Goal: Task Accomplishment & Management: Use online tool/utility

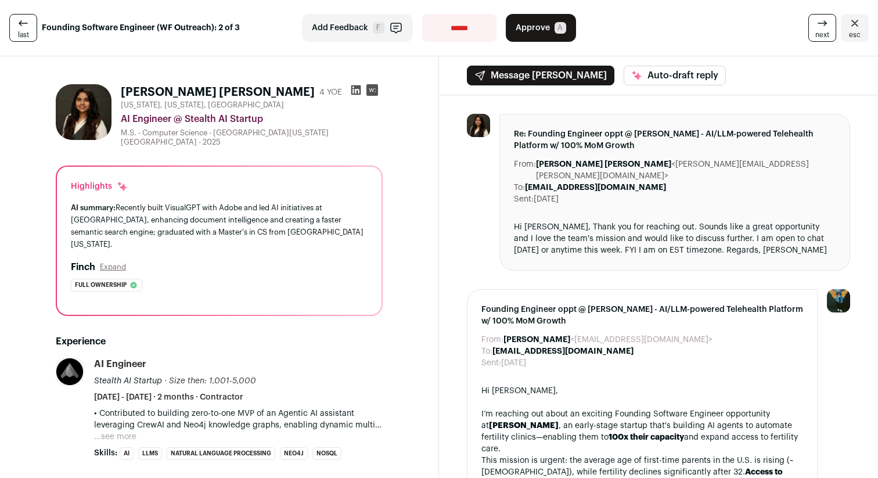
drag, startPoint x: 223, startPoint y: 175, endPoint x: 358, endPoint y: 230, distance: 145.3
click at [358, 230] on div "Highlights AI summary: Recently built VisualGPT with Adobe and led AI initiativ…" at bounding box center [219, 241] width 324 height 148
click at [358, 230] on div "AI summary: Recently built VisualGPT with Adobe and led AI initiatives at Zoho,…" at bounding box center [219, 225] width 297 height 49
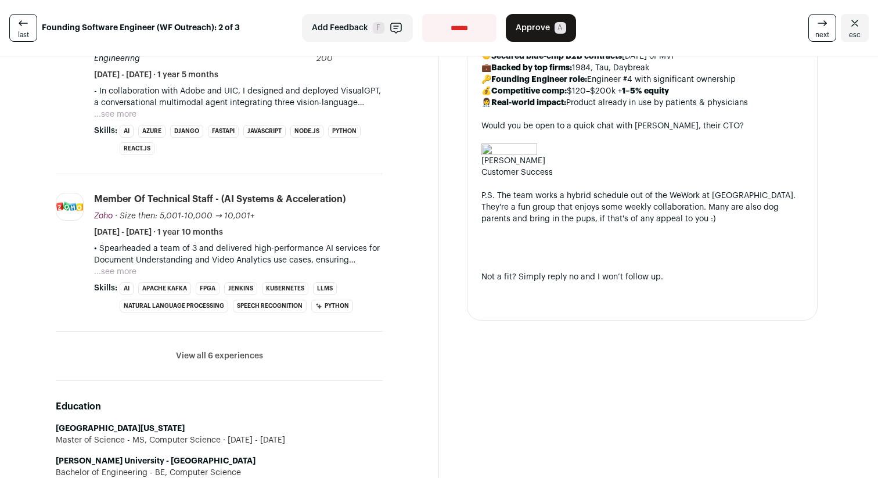
scroll to position [474, 0]
click at [226, 349] on button "View all 6 experiences" at bounding box center [219, 355] width 87 height 12
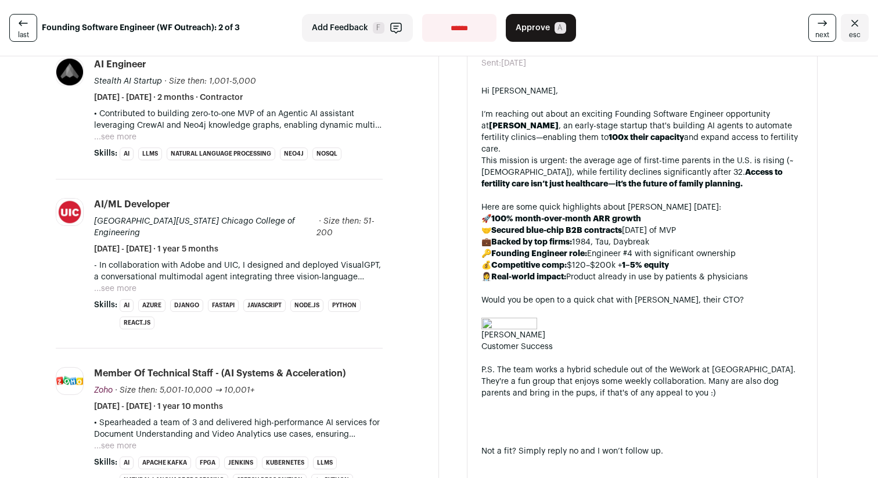
scroll to position [302, 0]
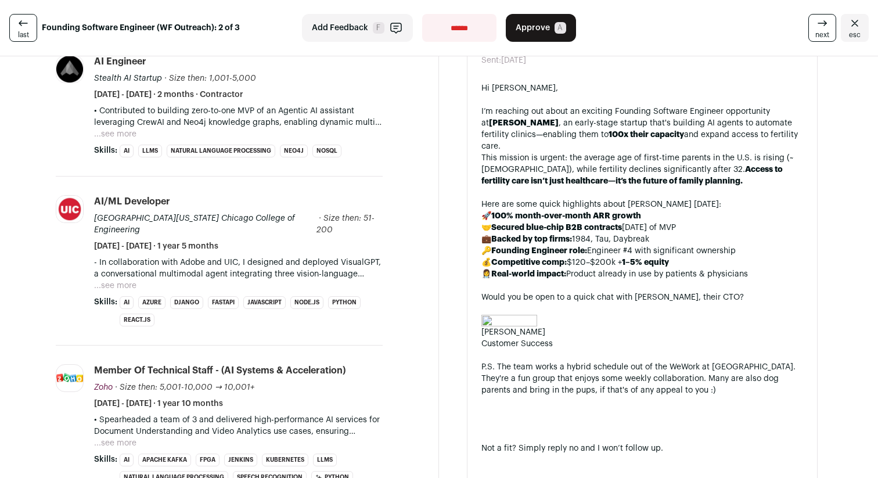
click at [117, 437] on button "...see more" at bounding box center [115, 443] width 42 height 12
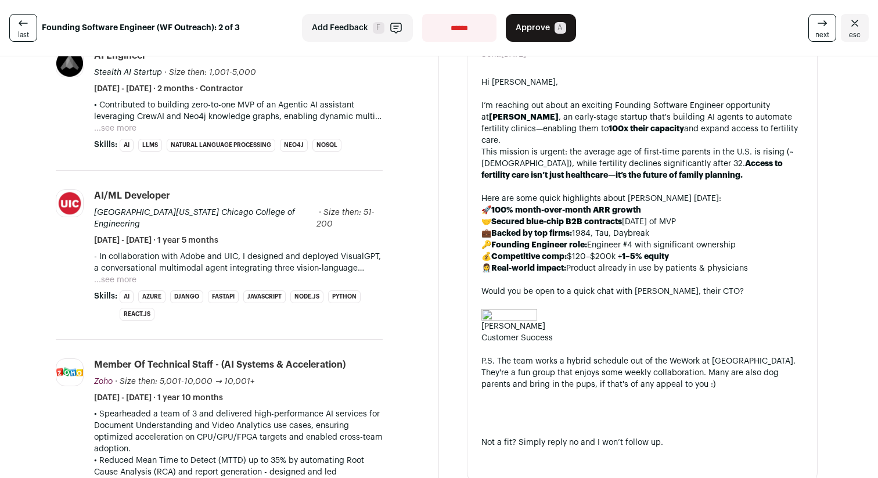
scroll to position [307, 0]
click at [127, 275] on button "...see more" at bounding box center [115, 281] width 42 height 12
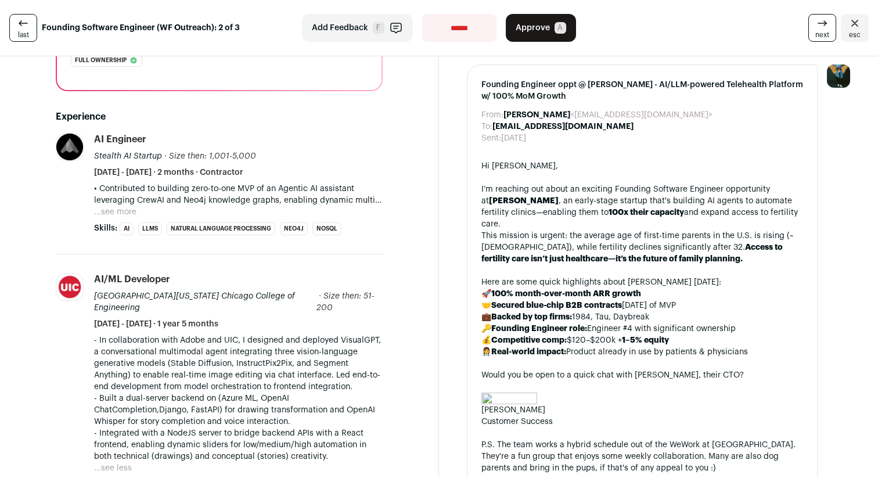
scroll to position [214, 0]
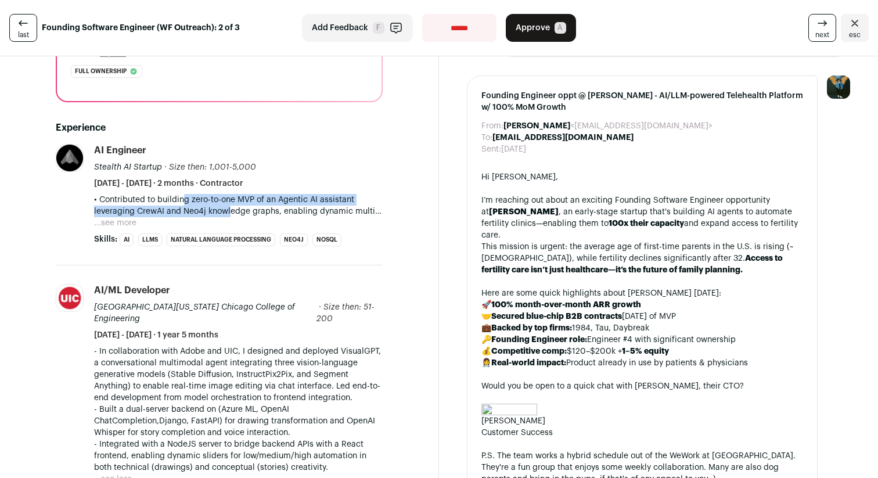
drag, startPoint x: 174, startPoint y: 179, endPoint x: 222, endPoint y: 190, distance: 48.9
click at [219, 194] on p "• Contributed to building zero-to-one MVP of an Agentic AI assistant leveraging…" at bounding box center [238, 205] width 288 height 23
click at [222, 194] on p "• Contributed to building zero-to-one MVP of an Agentic AI assistant leveraging…" at bounding box center [238, 205] width 288 height 23
drag, startPoint x: 222, startPoint y: 195, endPoint x: 176, endPoint y: 185, distance: 46.3
click at [179, 194] on p "• Contributed to building zero-to-one MVP of an Agentic AI assistant leveraging…" at bounding box center [238, 205] width 288 height 23
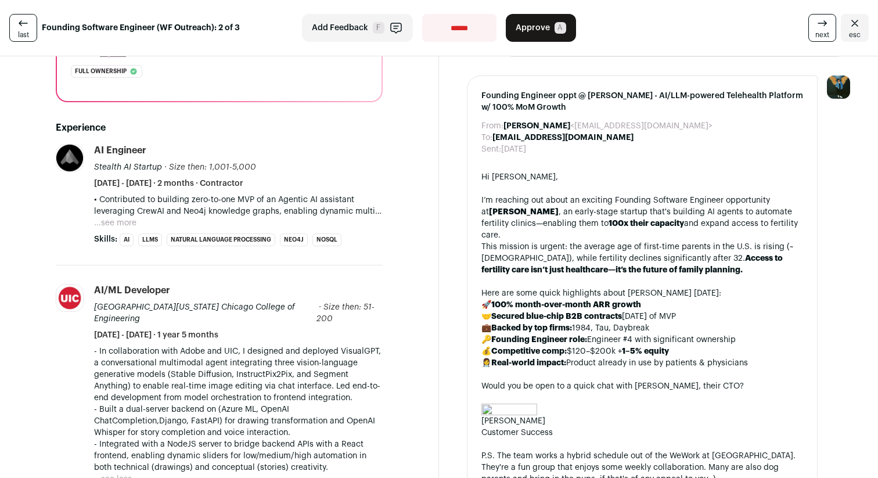
click at [175, 194] on p "• Contributed to building zero-to-one MVP of an Agentic AI assistant leveraging…" at bounding box center [238, 205] width 288 height 23
click at [105, 217] on button "...see more" at bounding box center [115, 223] width 42 height 12
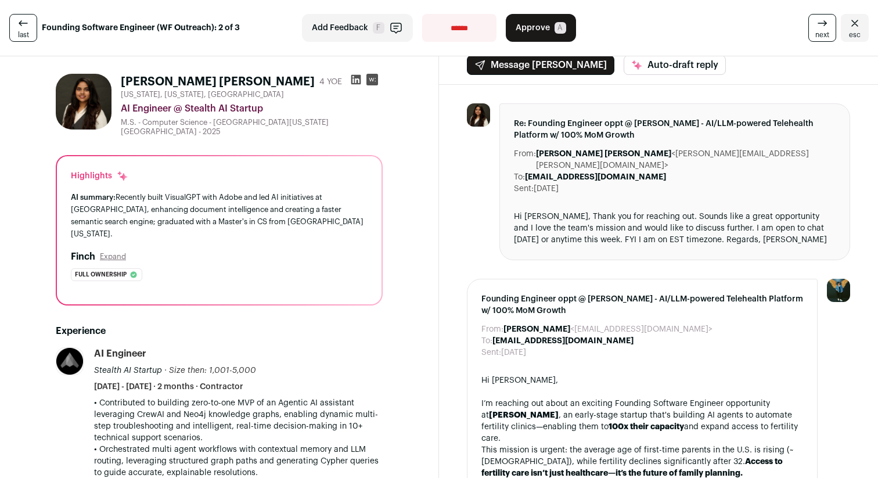
scroll to position [9, 0]
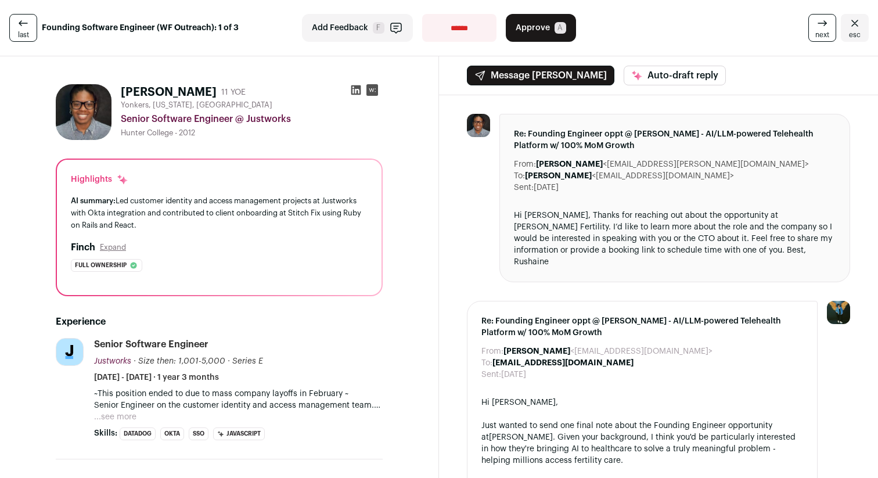
drag, startPoint x: 251, startPoint y: 194, endPoint x: 303, endPoint y: 236, distance: 66.4
click at [302, 236] on div "Highlights AI summary: Led customer identity and access management projects at …" at bounding box center [219, 227] width 324 height 135
click at [303, 236] on div "Highlights AI summary: Led customer identity and access management projects at …" at bounding box center [219, 227] width 324 height 135
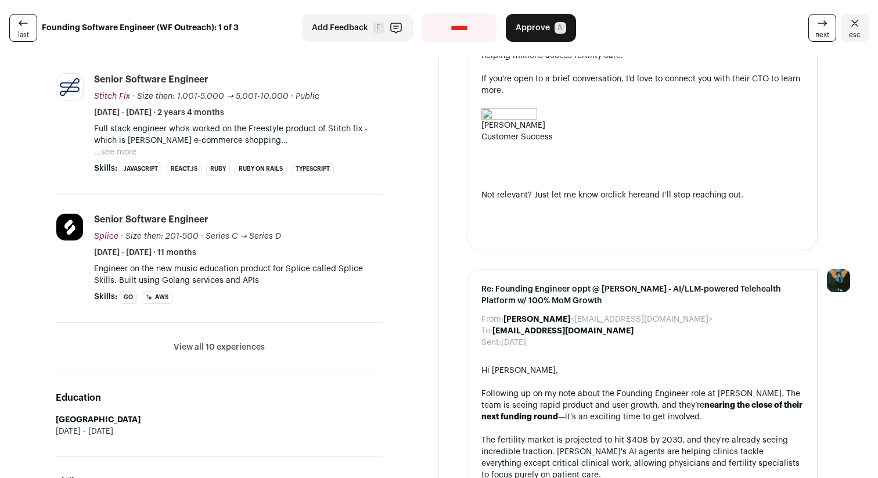
scroll to position [406, 0]
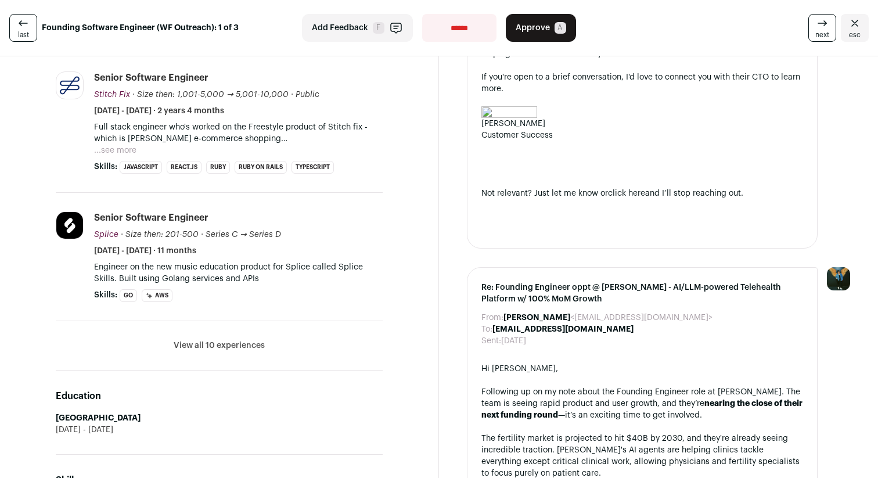
click at [252, 348] on button "View all 10 experiences" at bounding box center [219, 346] width 91 height 12
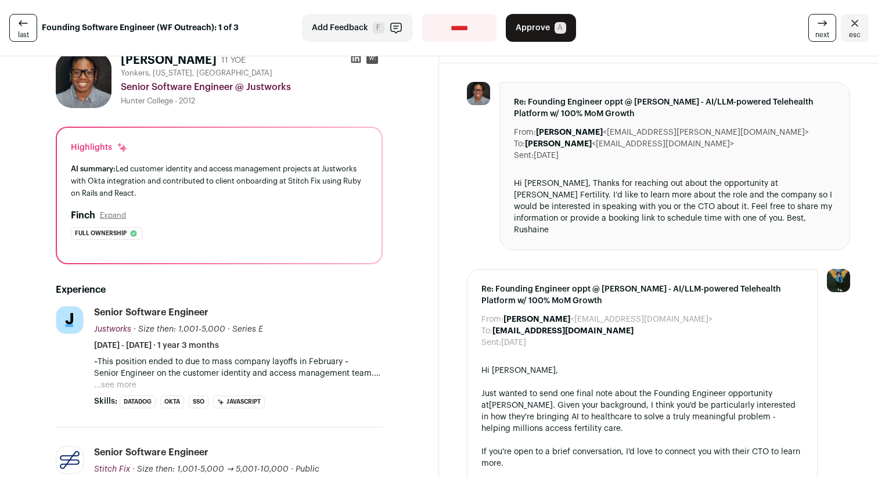
scroll to position [0, 0]
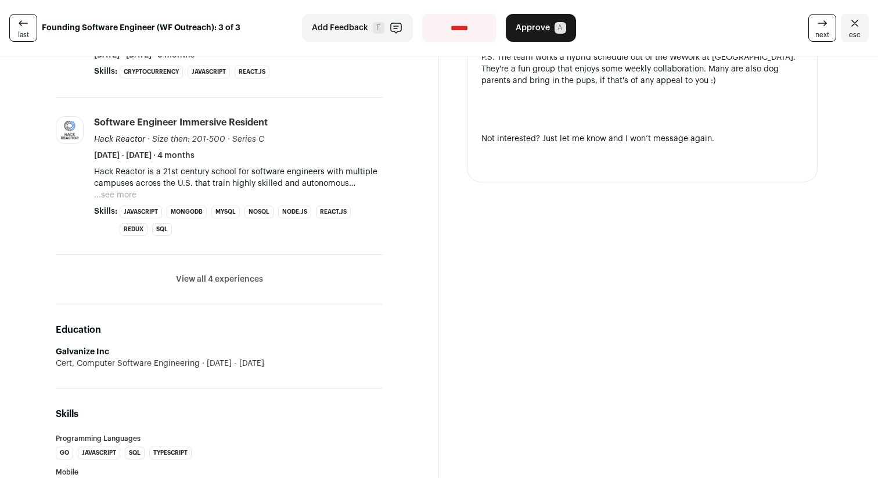
scroll to position [623, 0]
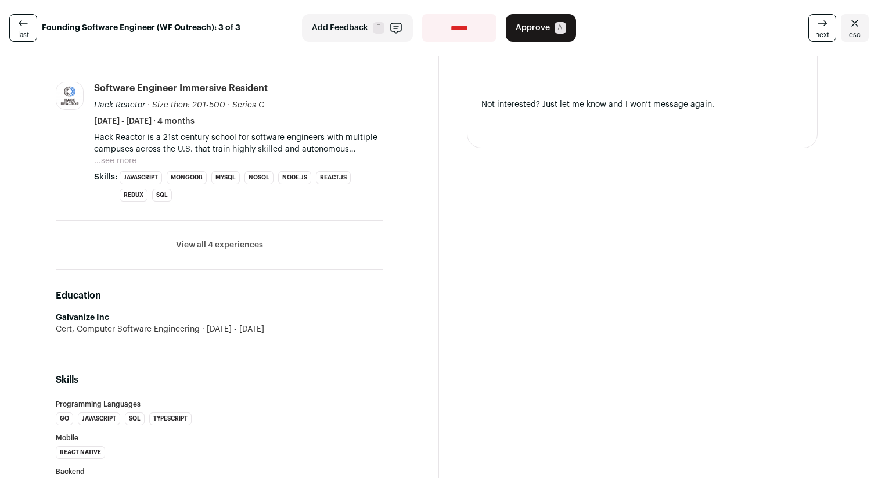
click at [249, 246] on button "View all 4 experiences" at bounding box center [219, 245] width 87 height 12
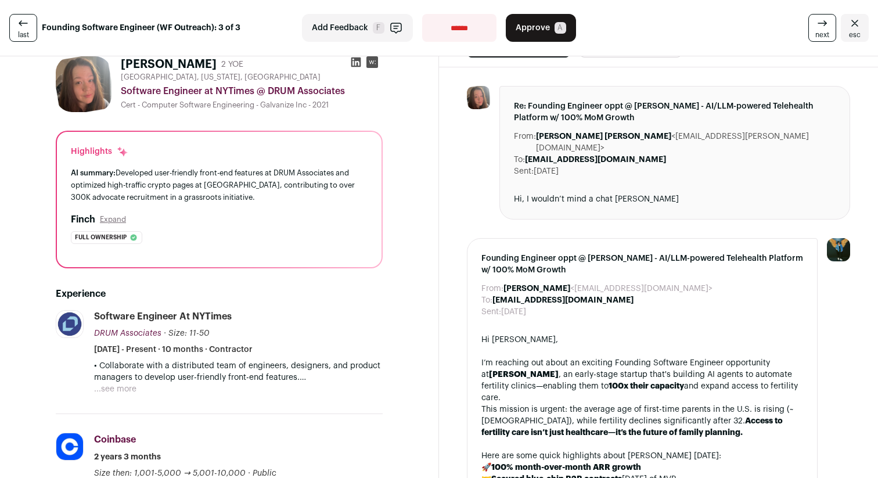
scroll to position [0, 0]
